Goal: Task Accomplishment & Management: Manage account settings

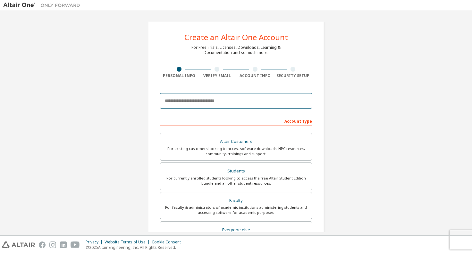
click at [212, 100] on input "email" at bounding box center [236, 100] width 152 height 15
type input "**********"
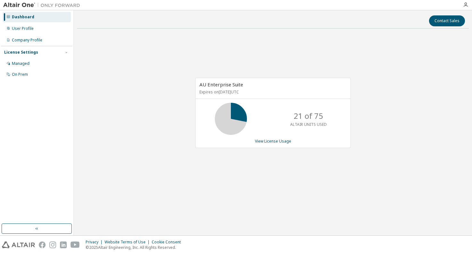
click at [132, 90] on div "AU Enterprise Suite Expires on February 28, 2026 UTC 21 of 75 ALTAIR UNITS USED…" at bounding box center [273, 116] width 392 height 165
click at [320, 120] on p "21 of 75" at bounding box center [308, 115] width 29 height 11
click at [280, 141] on link "View License Usage" at bounding box center [273, 140] width 36 height 5
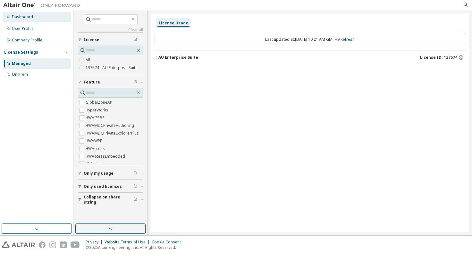
click at [17, 17] on div "Dashboard" at bounding box center [22, 16] width 21 height 5
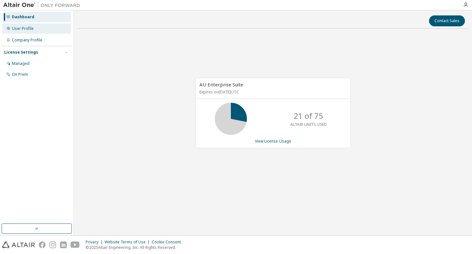
click at [25, 30] on div "User Profile" at bounding box center [23, 28] width 22 height 5
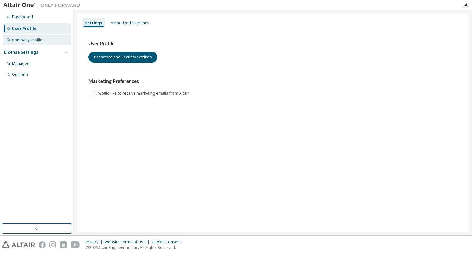
click at [29, 40] on div "Company Profile" at bounding box center [27, 40] width 30 height 5
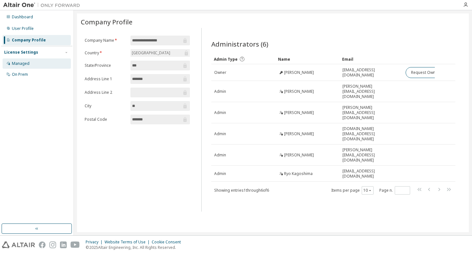
click at [28, 63] on div "Managed" at bounding box center [21, 63] width 18 height 5
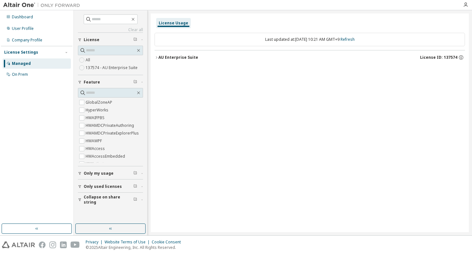
click at [157, 58] on icon "button" at bounding box center [157, 57] width 4 height 4
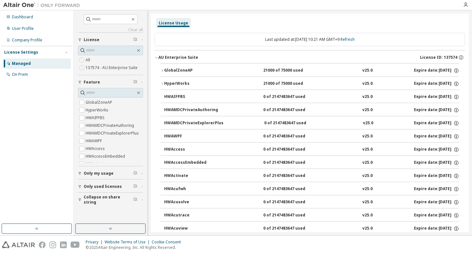
click at [164, 70] on icon "button" at bounding box center [162, 71] width 4 height 4
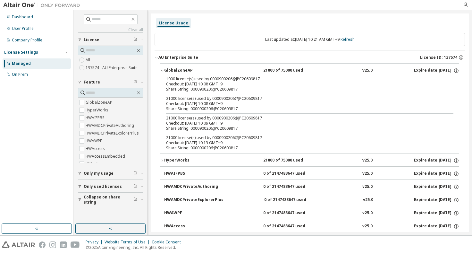
click at [162, 72] on button "GlobalZoneAP 21000 of 75000 used v25.0 Expire date: 2026-02-28" at bounding box center [309, 70] width 299 height 14
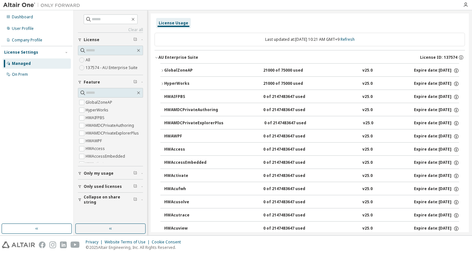
click at [162, 83] on icon "button" at bounding box center [162, 84] width 4 height 4
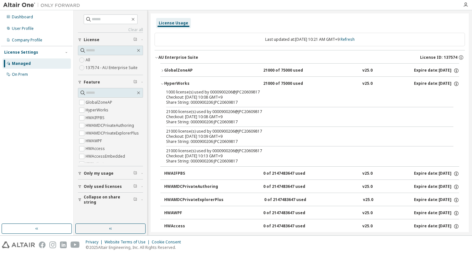
click at [162, 84] on icon "button" at bounding box center [162, 84] width 4 height 4
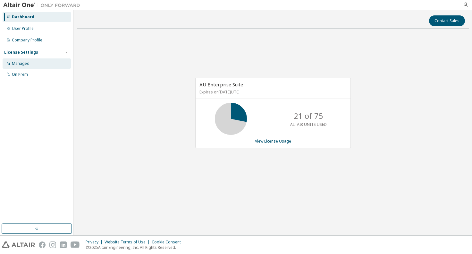
click at [22, 64] on div "Managed" at bounding box center [21, 63] width 18 height 5
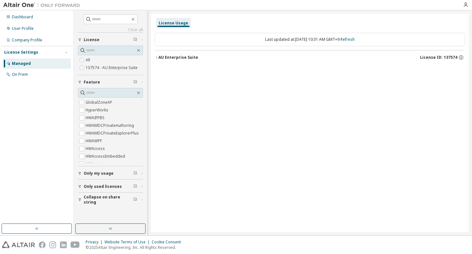
click at [174, 58] on div "AU Enterprise Suite" at bounding box center [178, 57] width 40 height 5
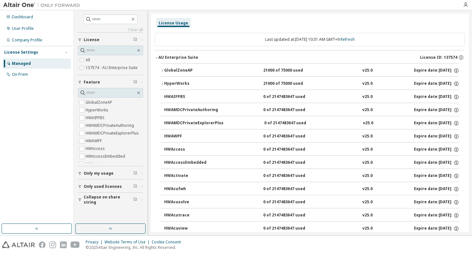
click at [7, 138] on div "Dashboard User Profile Company Profile License Settings Managed On Prem" at bounding box center [37, 116] width 72 height 211
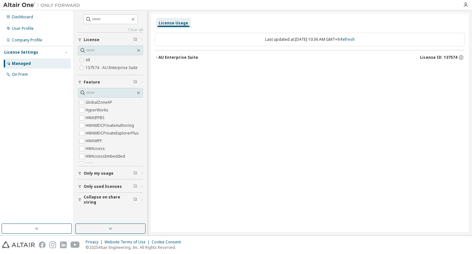
click at [157, 57] on icon "button" at bounding box center [156, 57] width 1 height 2
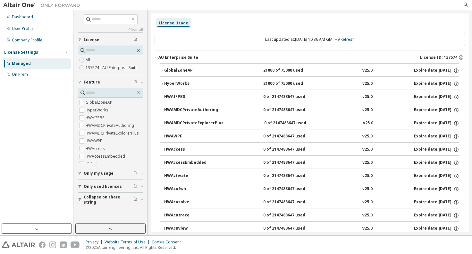
click at [156, 57] on icon "button" at bounding box center [157, 57] width 4 height 4
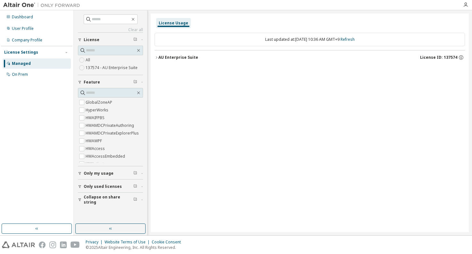
click at [156, 57] on icon "button" at bounding box center [156, 57] width 1 height 2
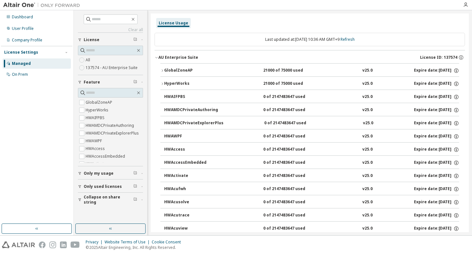
click at [59, 181] on div "Dashboard User Profile Company Profile License Settings Managed On Prem" at bounding box center [37, 116] width 72 height 211
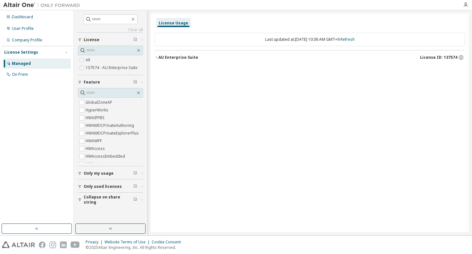
click at [156, 58] on icon "button" at bounding box center [157, 57] width 4 height 4
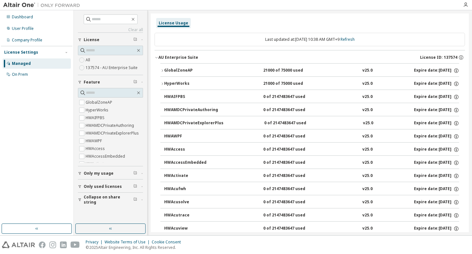
click at [174, 84] on div "HyperWorks" at bounding box center [193, 84] width 58 height 6
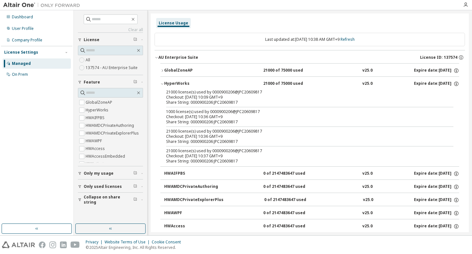
click at [18, 145] on div "Dashboard User Profile Company Profile License Settings Managed On Prem" at bounding box center [37, 116] width 72 height 211
